Goal: Navigation & Orientation: Understand site structure

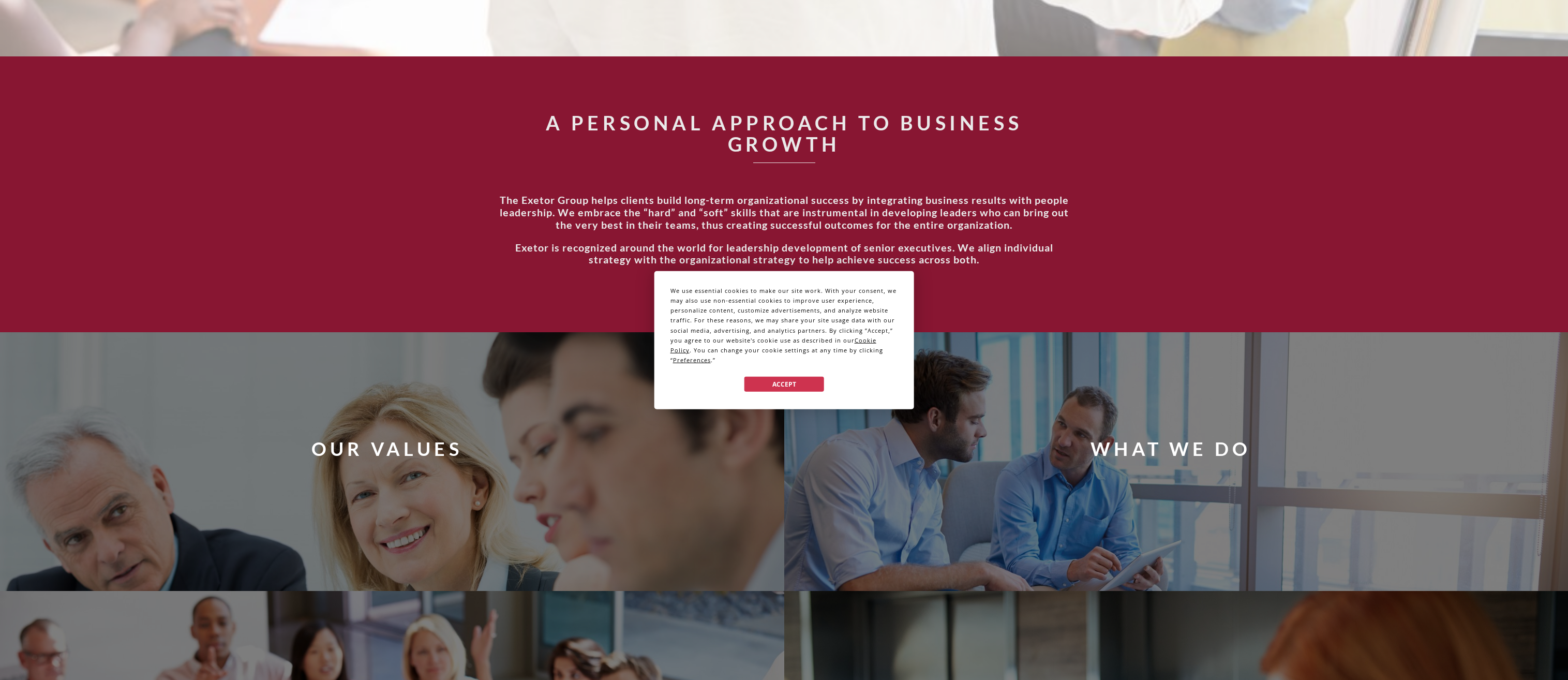
scroll to position [725, 0]
click at [799, 386] on button "Accept" at bounding box center [784, 385] width 80 height 15
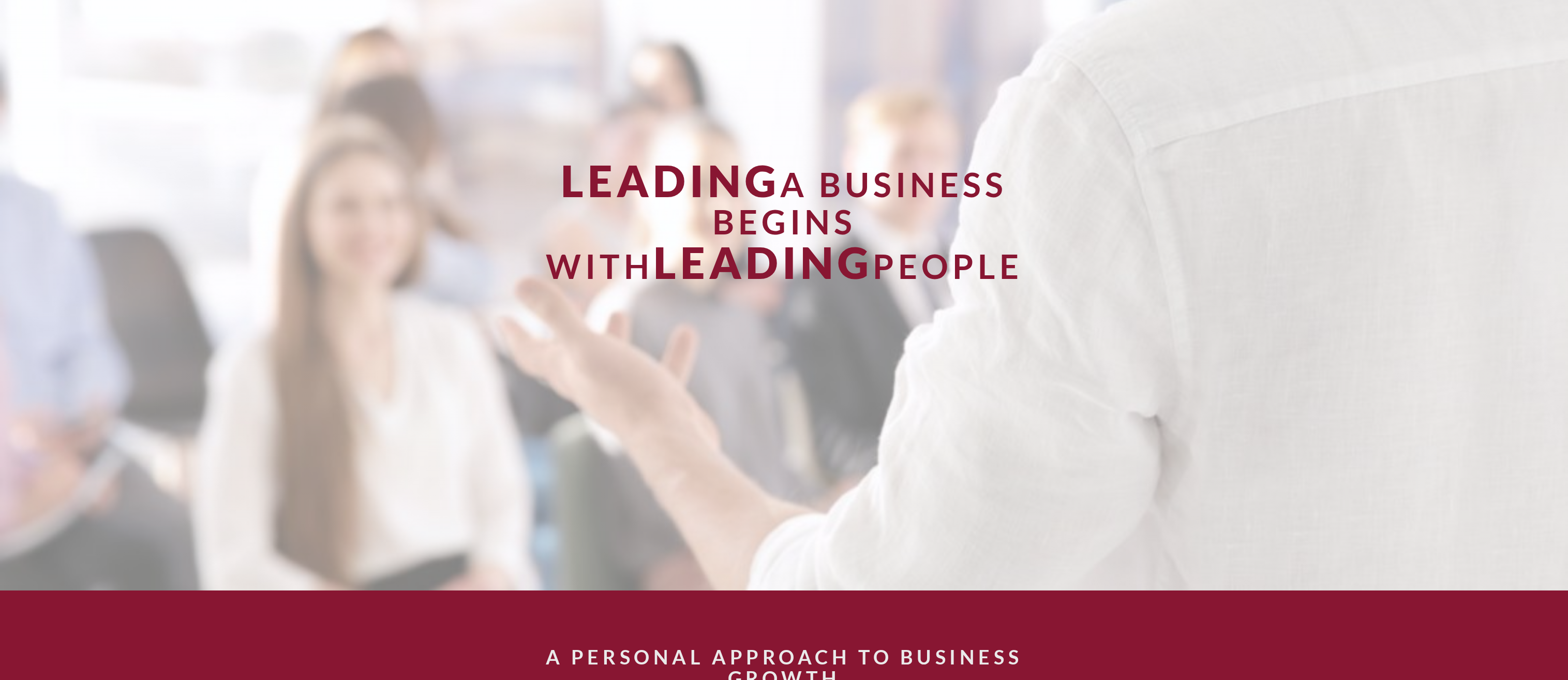
scroll to position [0, 0]
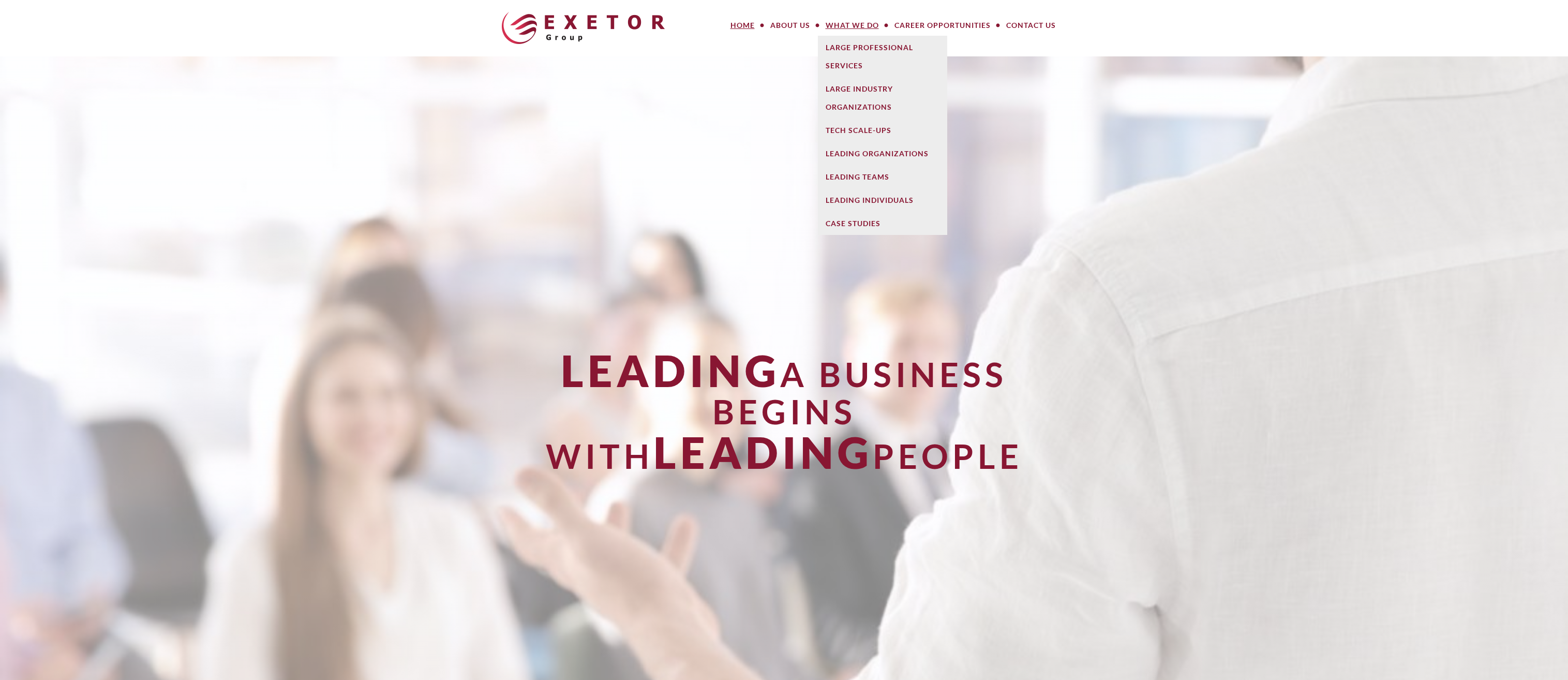
click at [846, 22] on link "What We Do" at bounding box center [853, 25] width 69 height 21
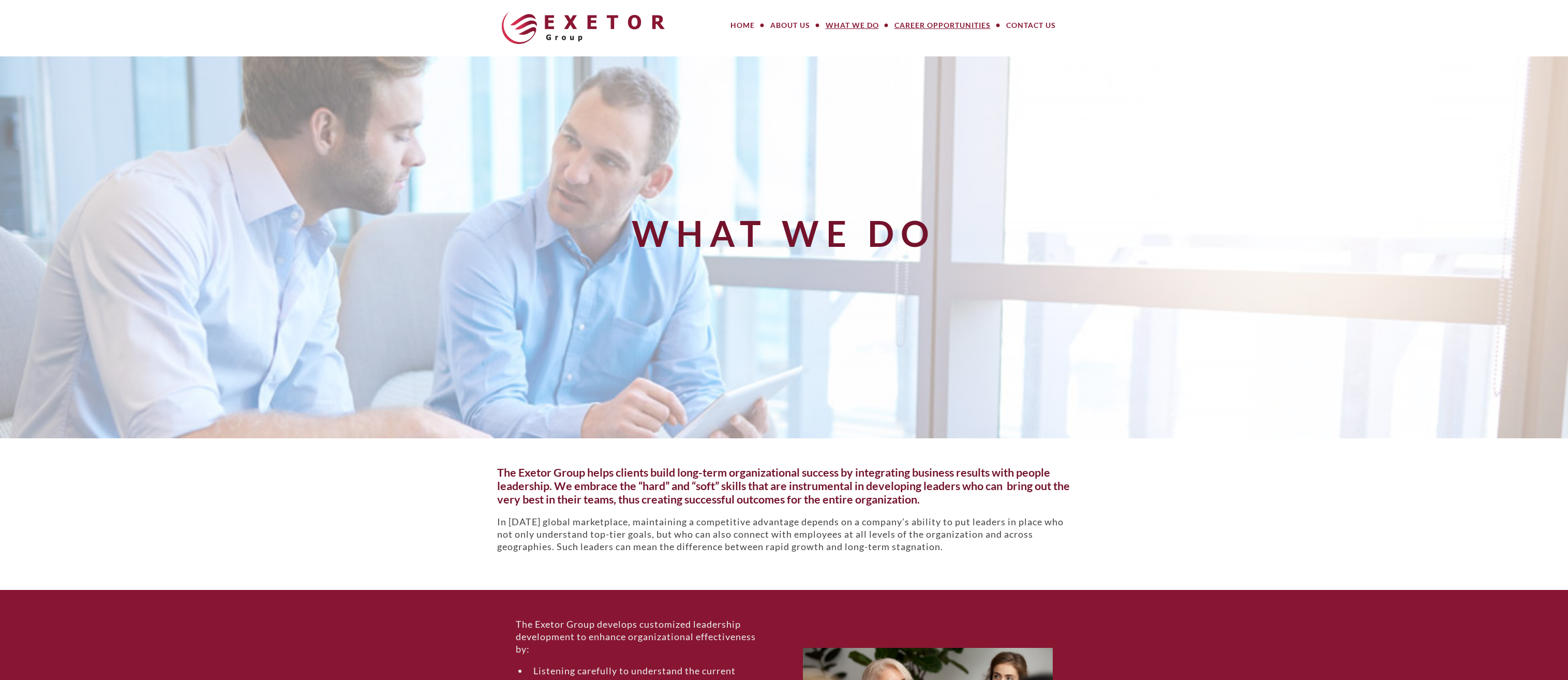
click at [949, 18] on link "Career Opportunities" at bounding box center [942, 25] width 112 height 21
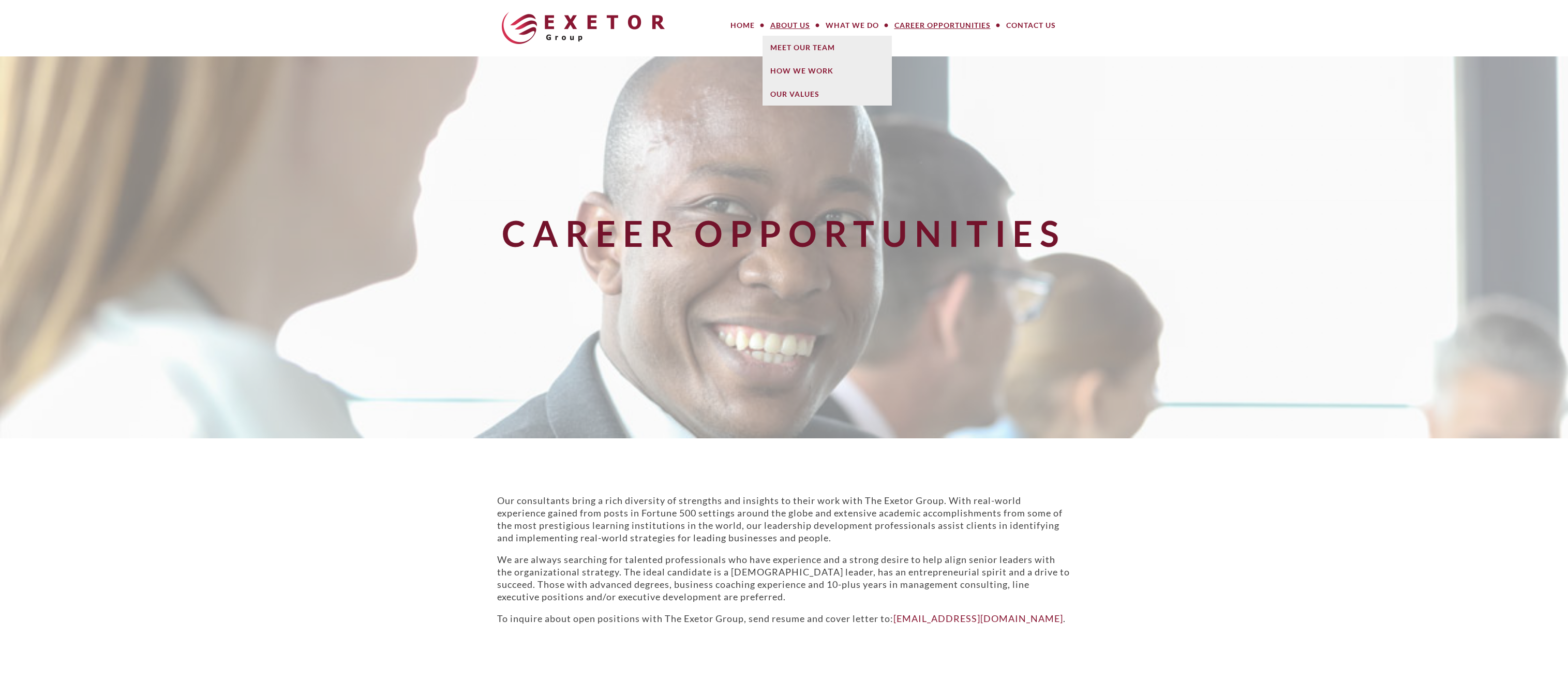
click at [794, 22] on link "About Us" at bounding box center [790, 25] width 55 height 21
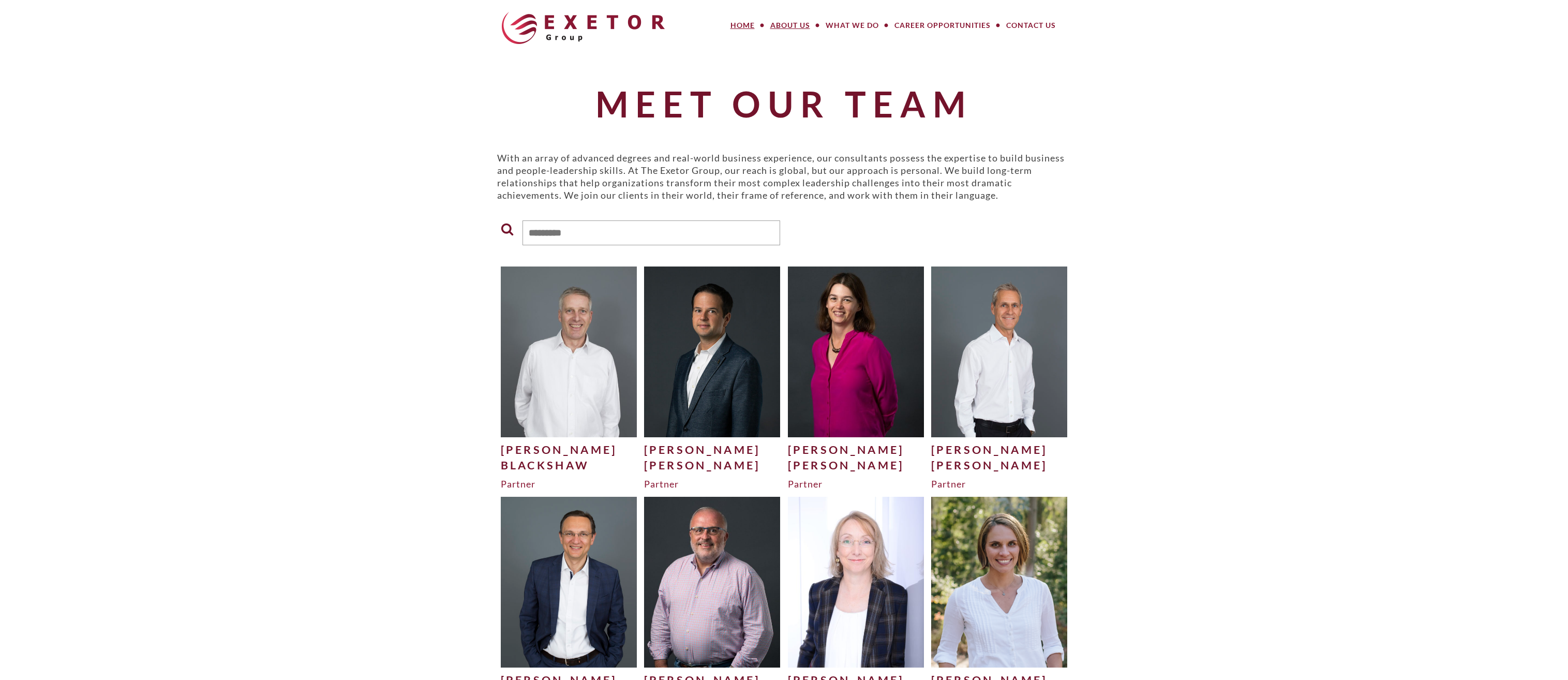
click at [746, 25] on link "Home" at bounding box center [743, 25] width 40 height 21
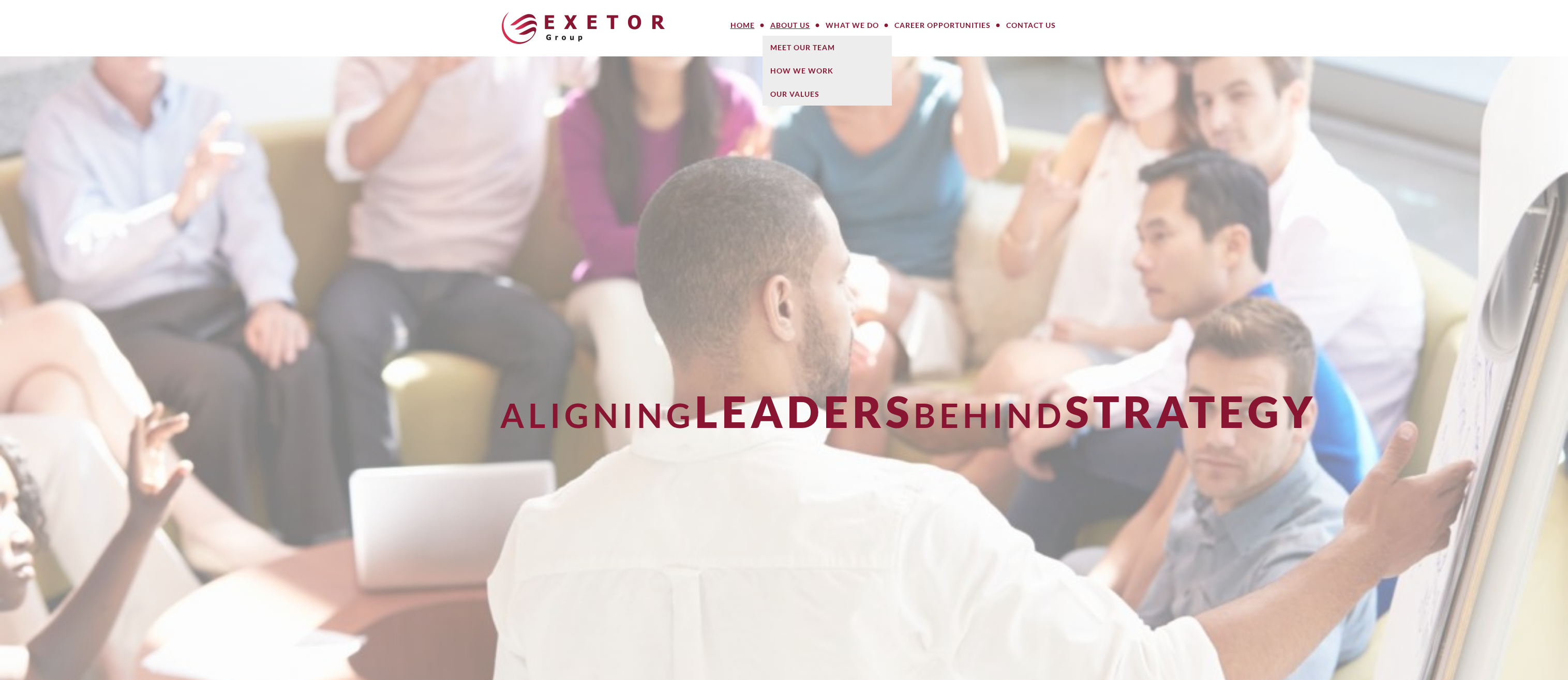
click at [789, 22] on link "About Us" at bounding box center [790, 25] width 55 height 21
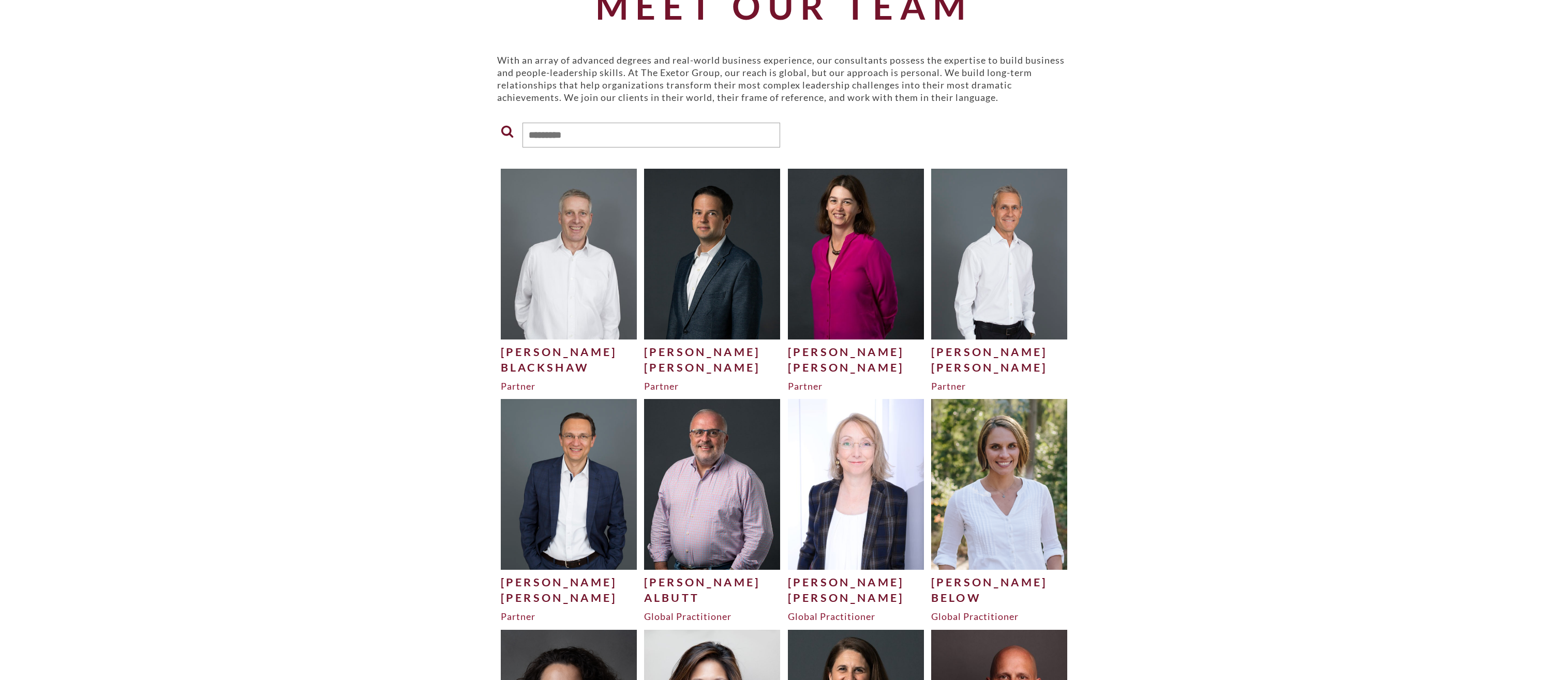
scroll to position [104, 0]
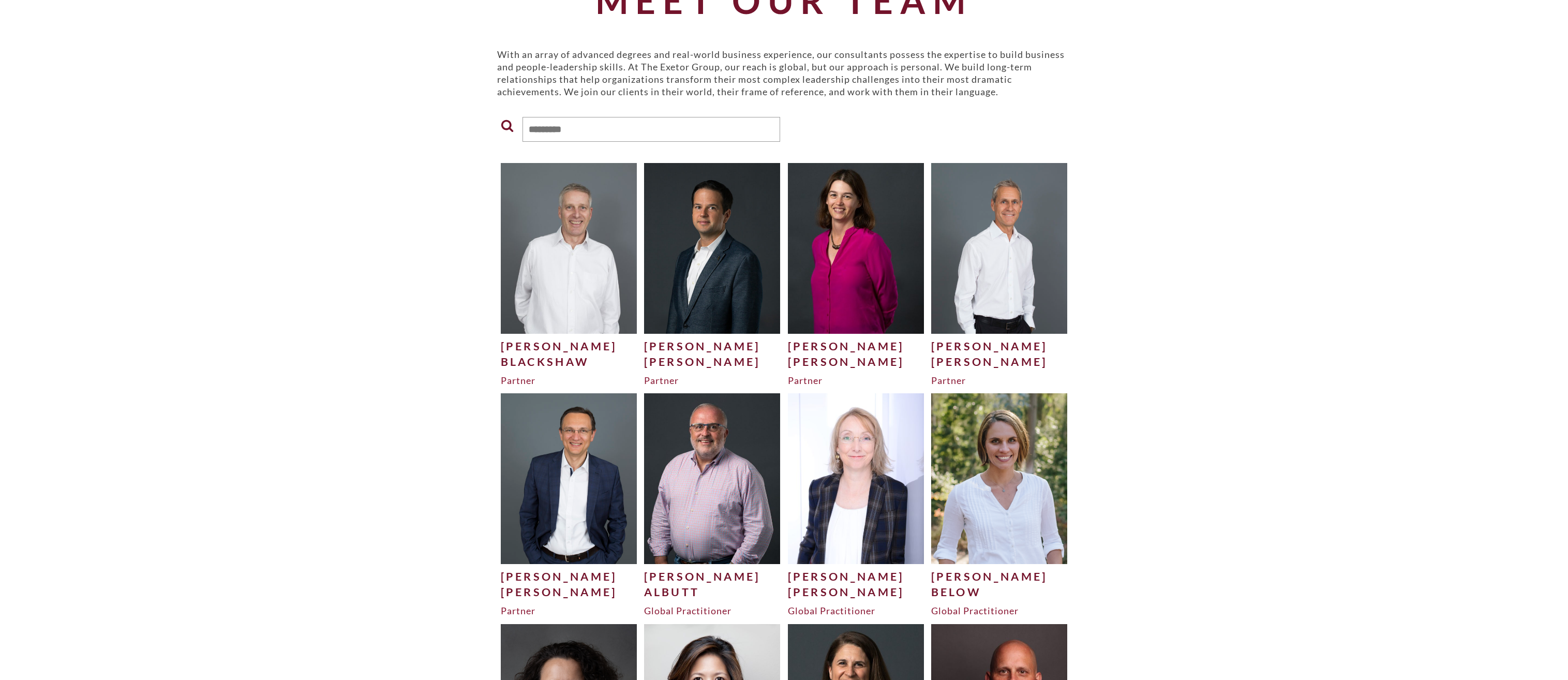
click at [522, 353] on div "[PERSON_NAME]" at bounding box center [569, 346] width 137 height 15
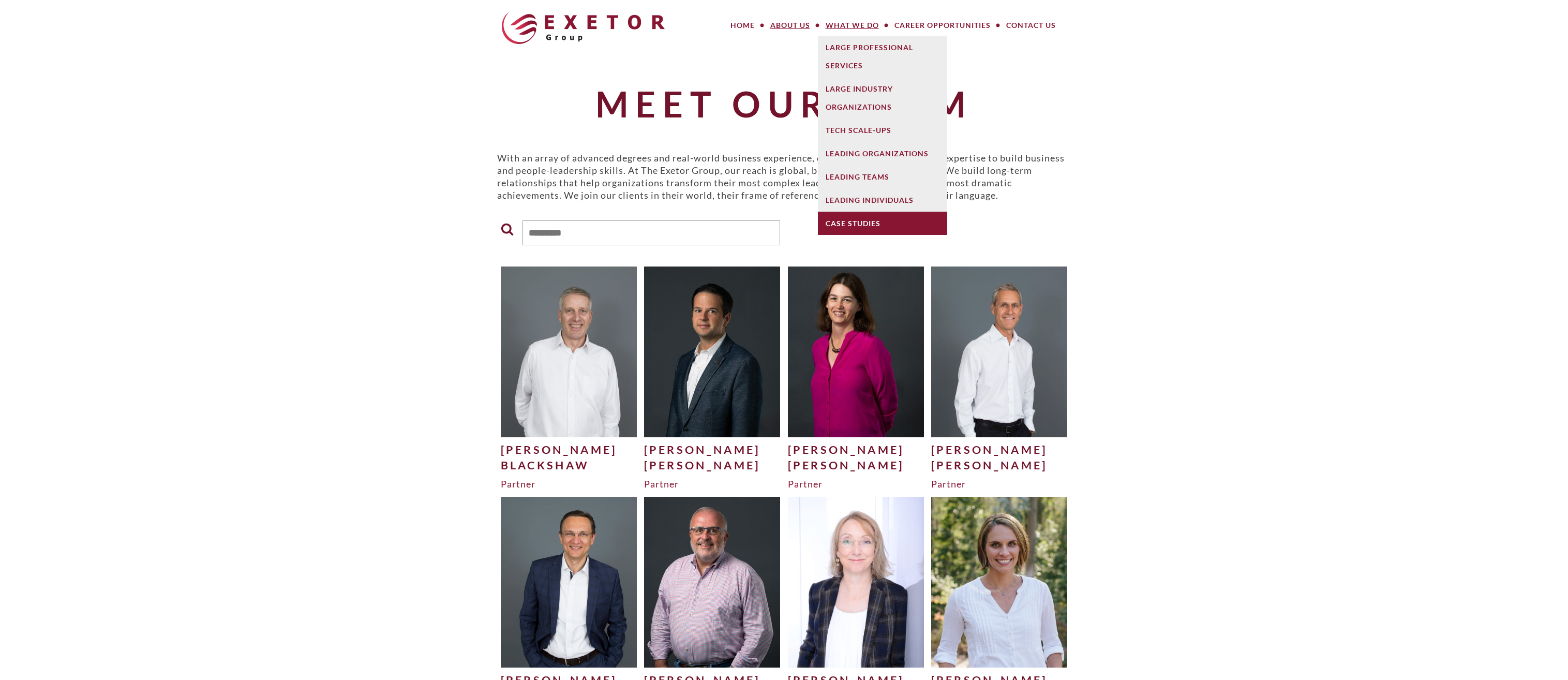
click at [851, 220] on link "Case Studies" at bounding box center [883, 223] width 129 height 23
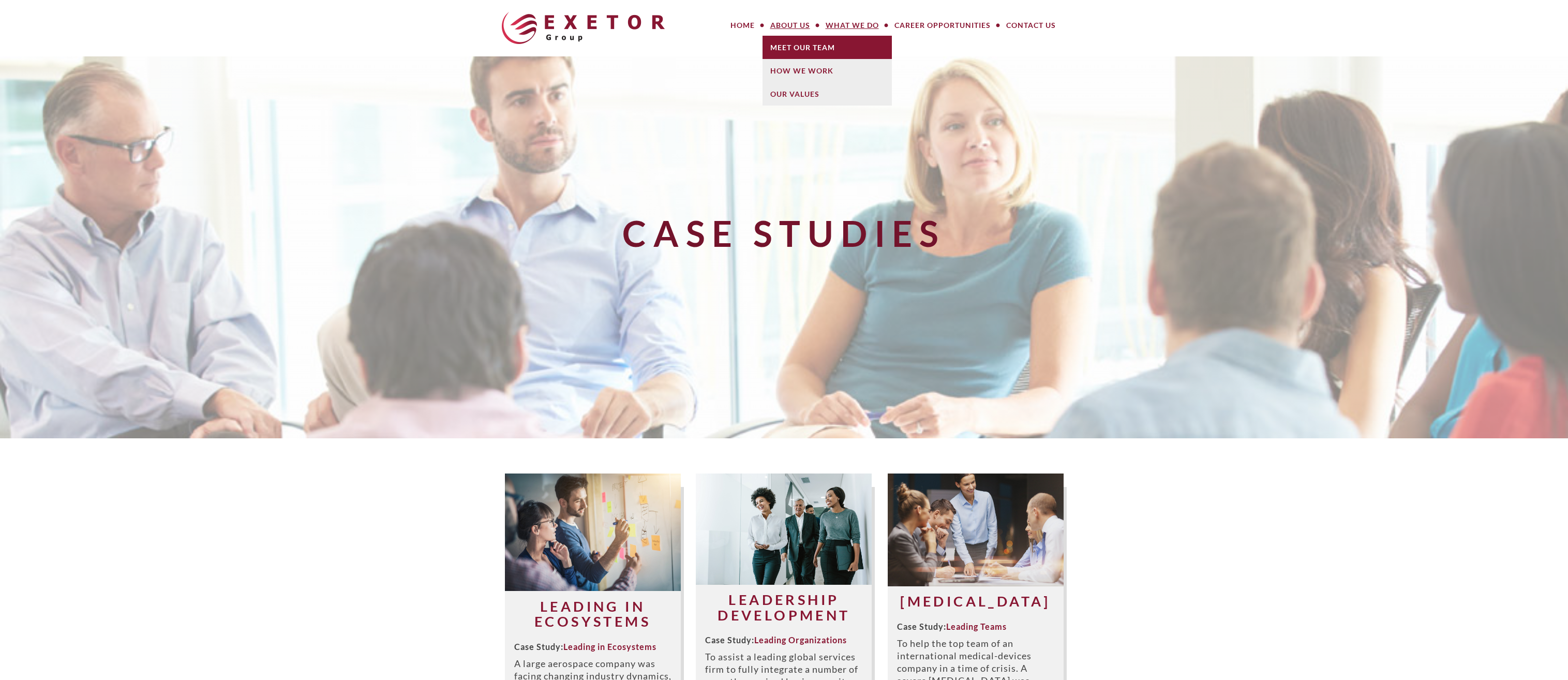
click at [787, 46] on link "Meet Our Team" at bounding box center [827, 48] width 129 height 23
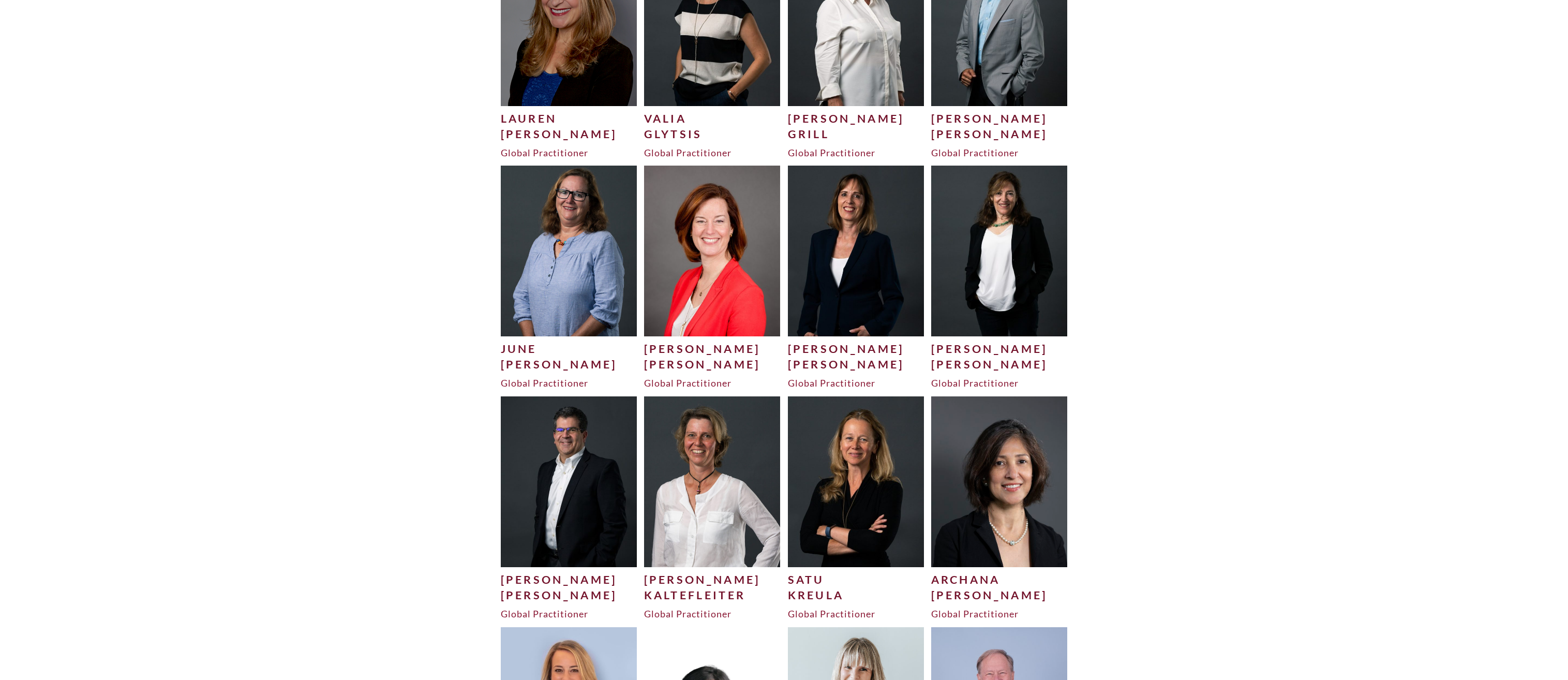
scroll to position [1973, 0]
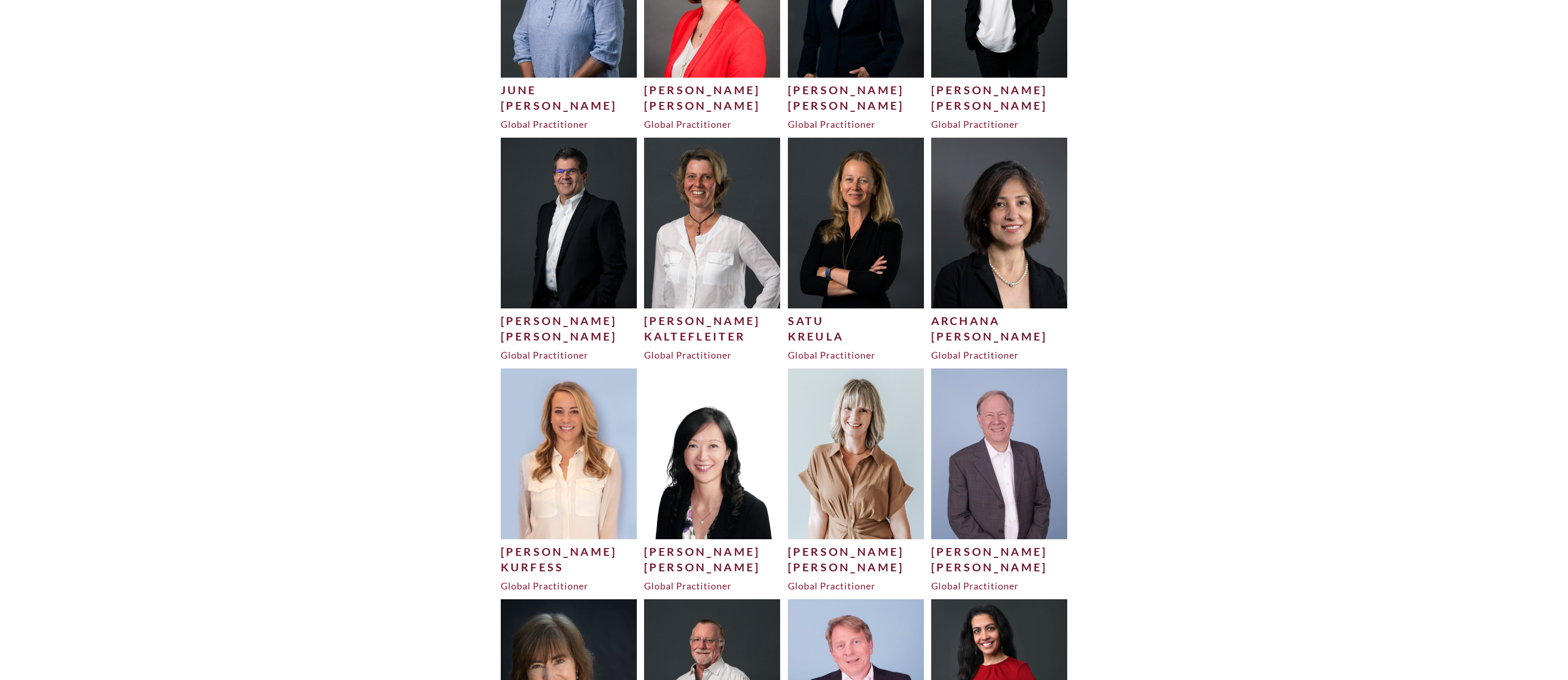
click at [668, 329] on div "Kaltefleiter" at bounding box center [712, 336] width 137 height 15
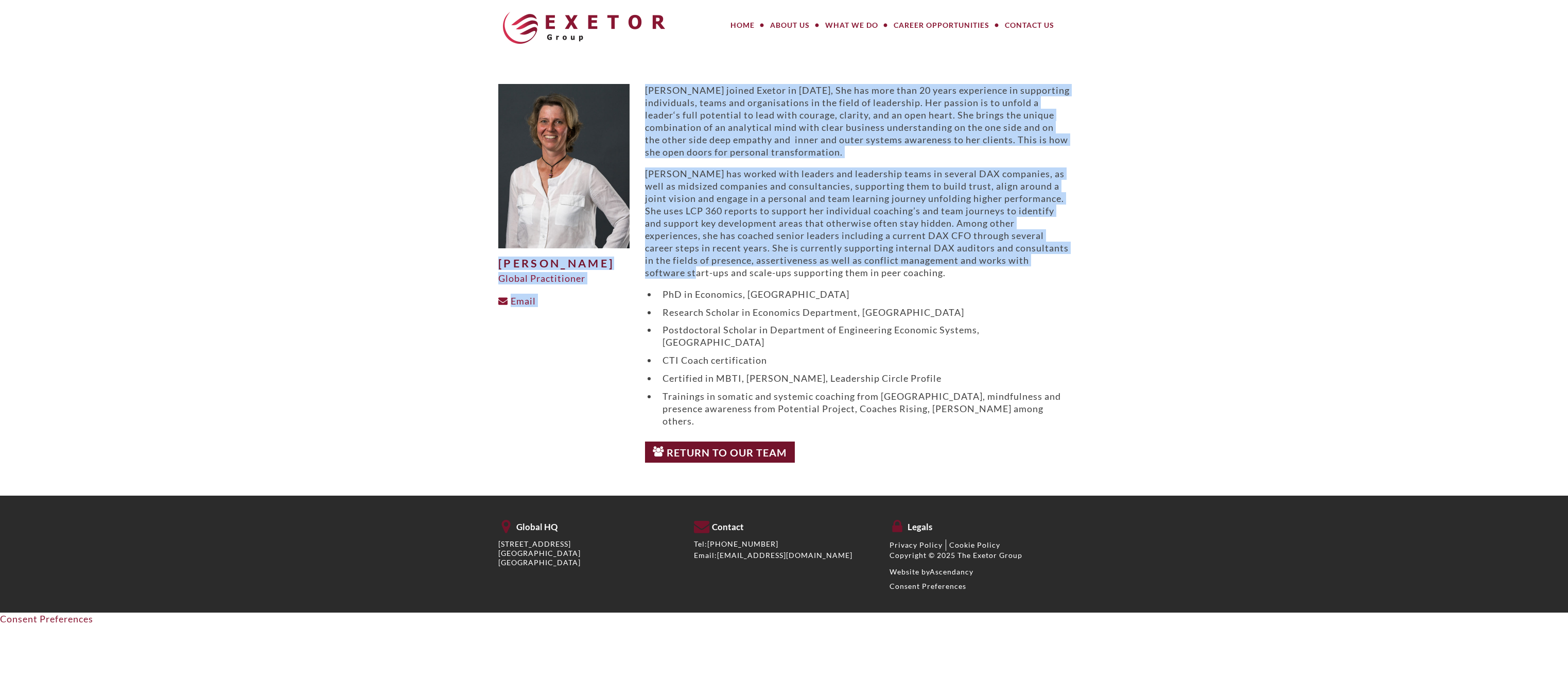
drag, startPoint x: 493, startPoint y: 261, endPoint x: 637, endPoint y: 278, distance: 145.0
click at [637, 278] on div "[PERSON_NAME] Global Practitioner Email [PERSON_NAME] joined Exetor in [DATE], …" at bounding box center [784, 276] width 587 height 384
click at [332, 299] on body "MENU MENU Home About Us Meet Our Team How We Work Our Values What We Do Large P…" at bounding box center [784, 313] width 1568 height 625
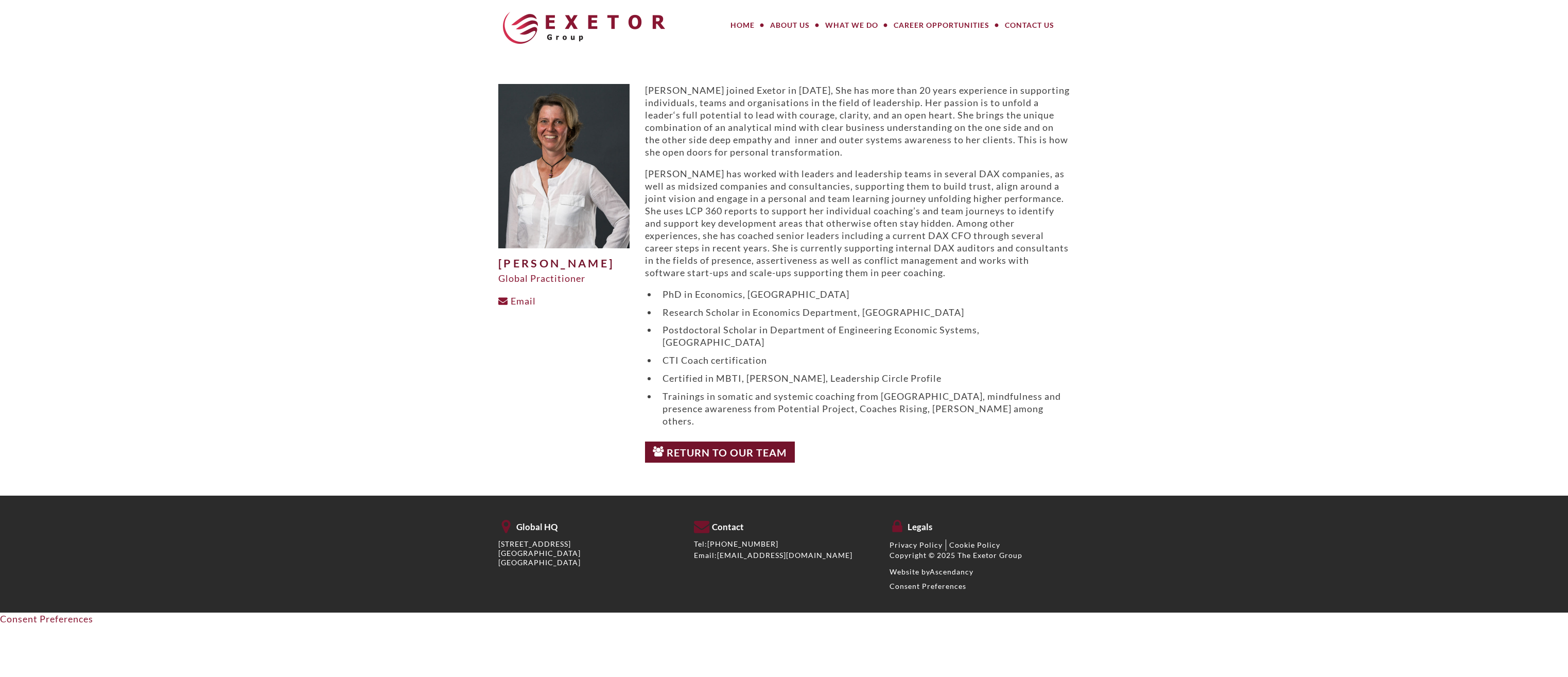
drag, startPoint x: 501, startPoint y: 261, endPoint x: 602, endPoint y: 274, distance: 101.8
click at [602, 270] on h1 "[PERSON_NAME]" at bounding box center [564, 264] width 131 height 12
drag, startPoint x: 602, startPoint y: 274, endPoint x: 594, endPoint y: 274, distance: 8.0
click at [736, 24] on link "Home" at bounding box center [742, 25] width 40 height 21
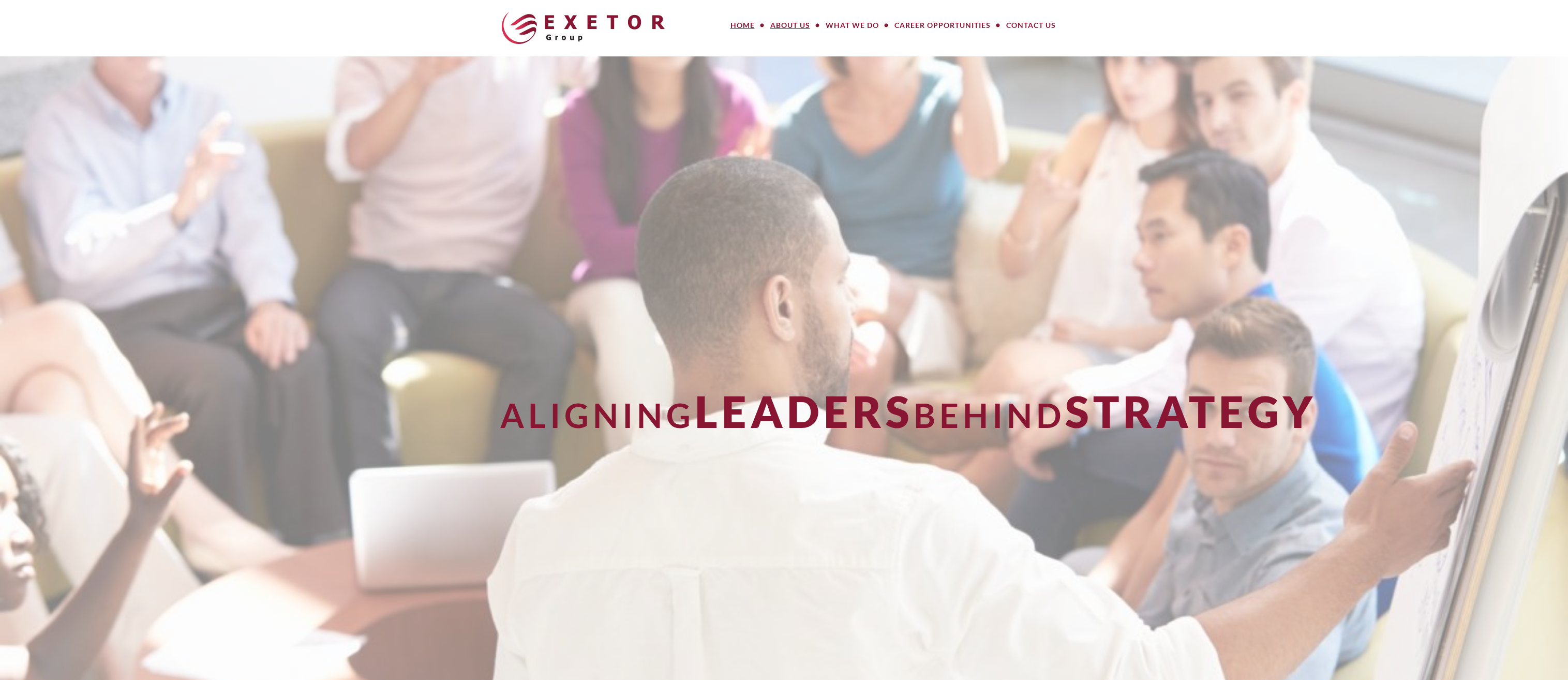
click at [787, 24] on link "About Us" at bounding box center [790, 25] width 55 height 21
click at [784, 24] on link "About Us" at bounding box center [790, 25] width 55 height 21
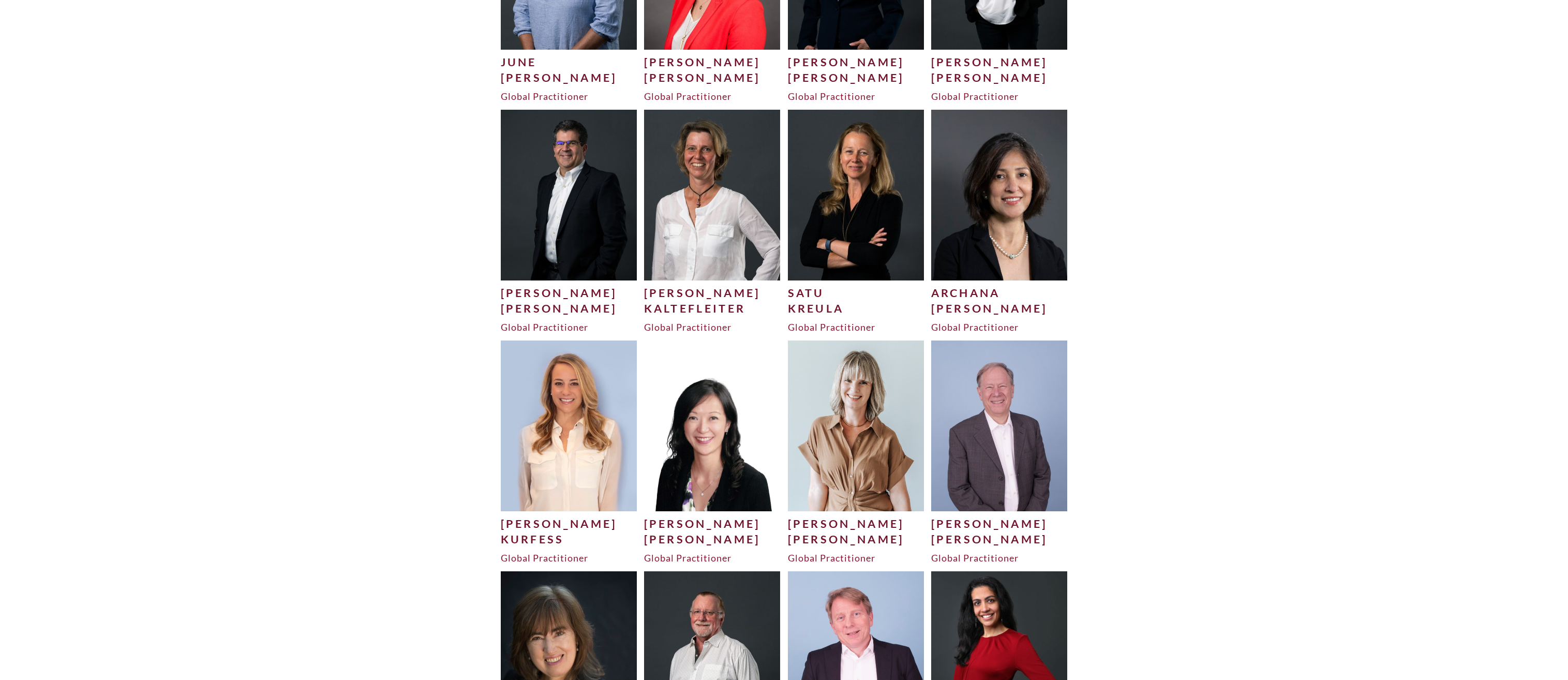
scroll to position [2018, 0]
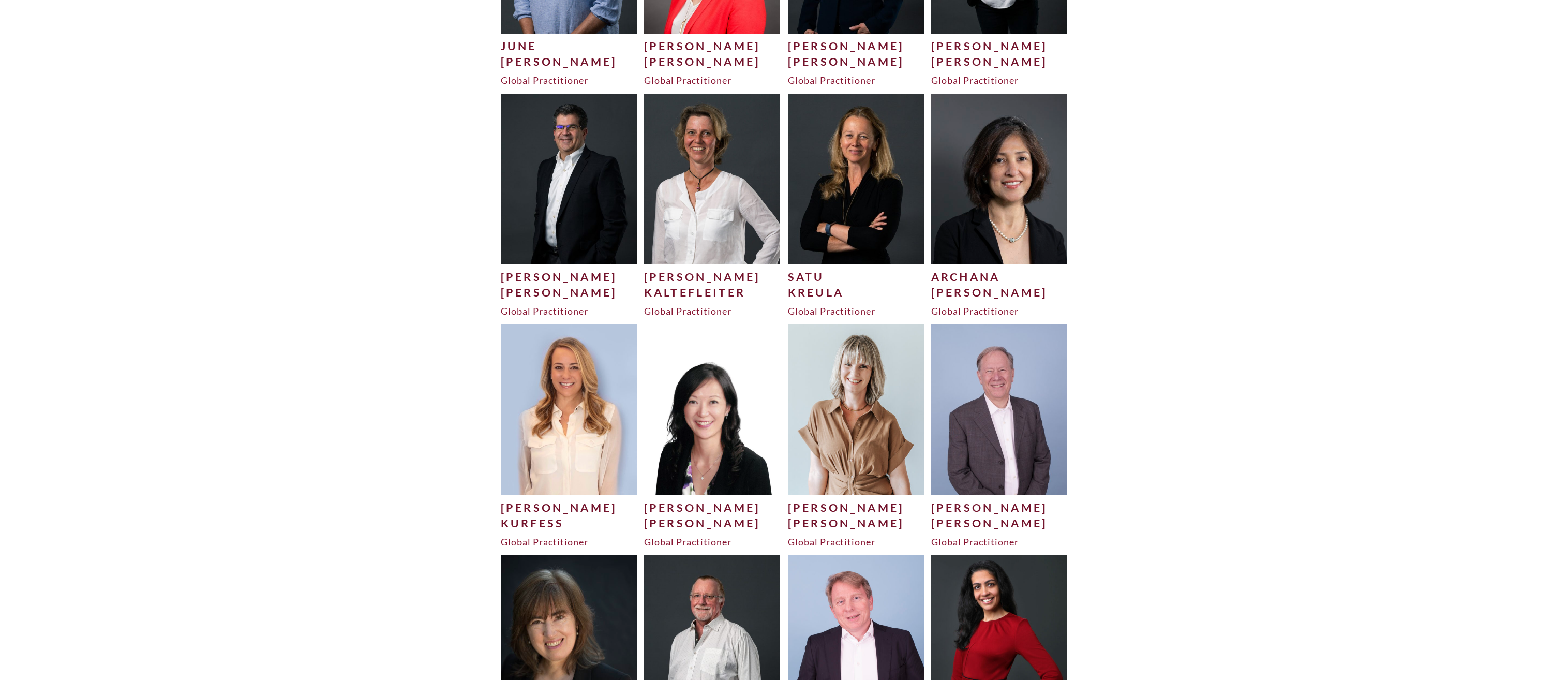
click at [948, 519] on div "[PERSON_NAME]" at bounding box center [999, 523] width 137 height 15
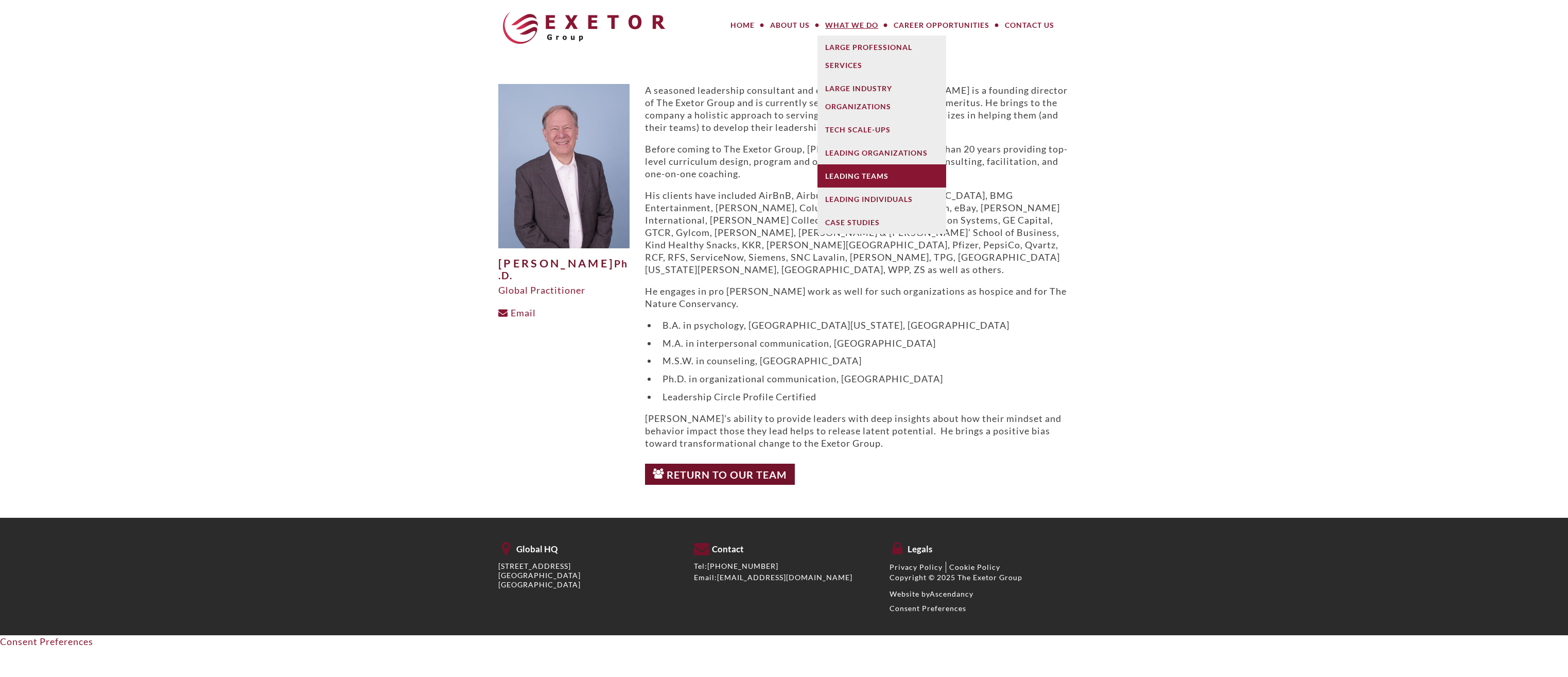
drag, startPoint x: 857, startPoint y: 173, endPoint x: 864, endPoint y: 174, distance: 7.1
click at [857, 173] on link "Leading Teams" at bounding box center [881, 176] width 128 height 23
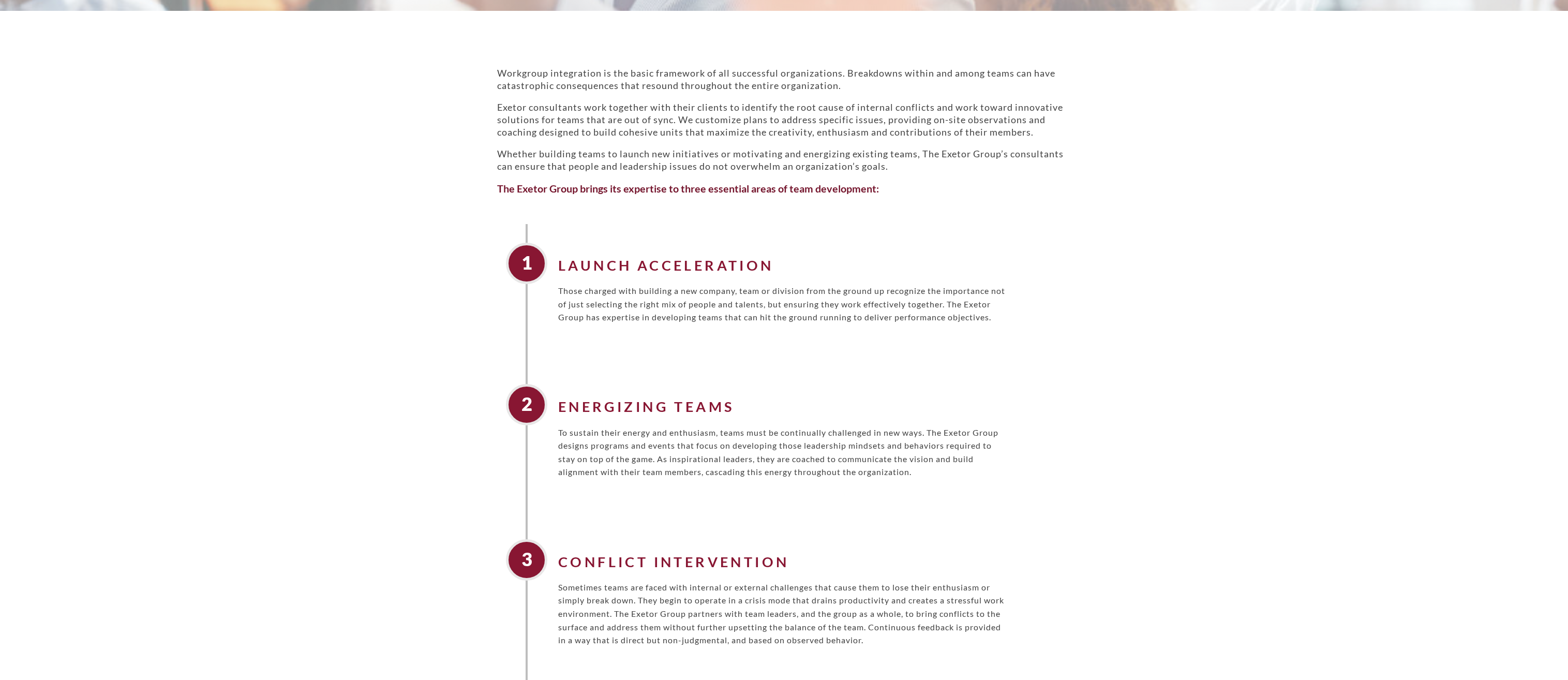
scroll to position [621, 0]
